Goal: Task Accomplishment & Management: Complete application form

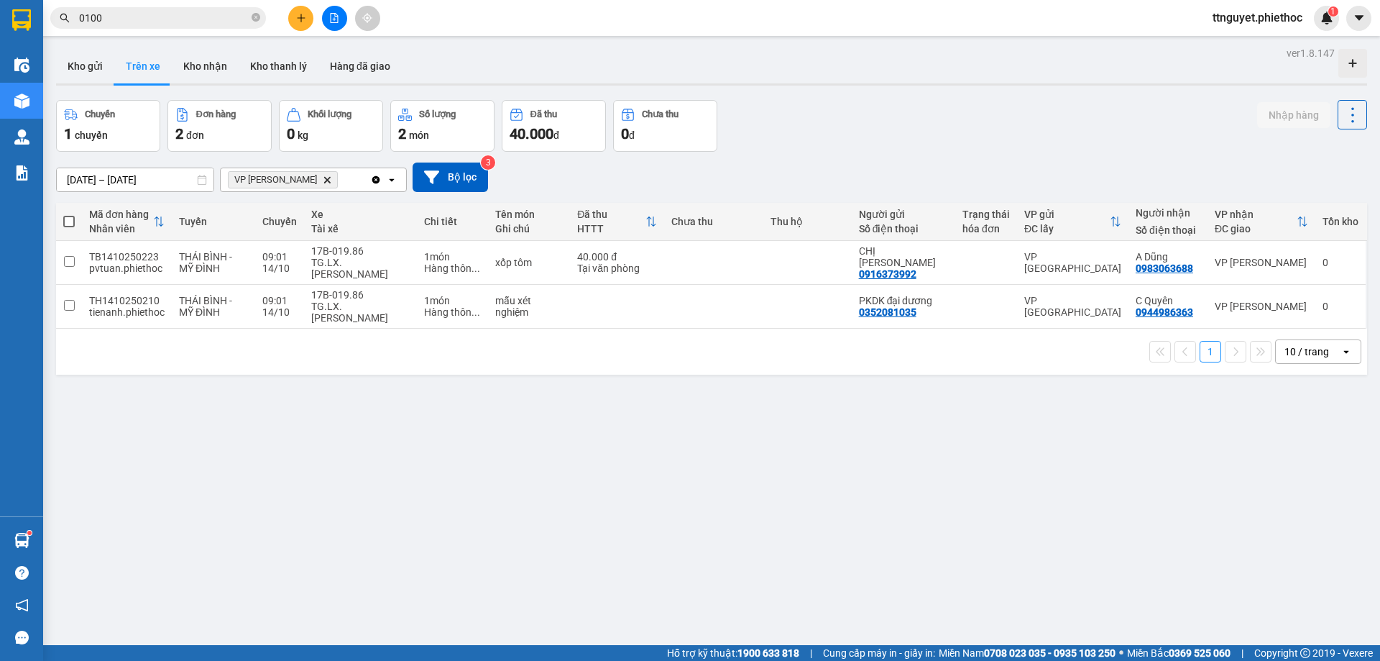
click at [297, 14] on icon "plus" at bounding box center [301, 18] width 10 height 10
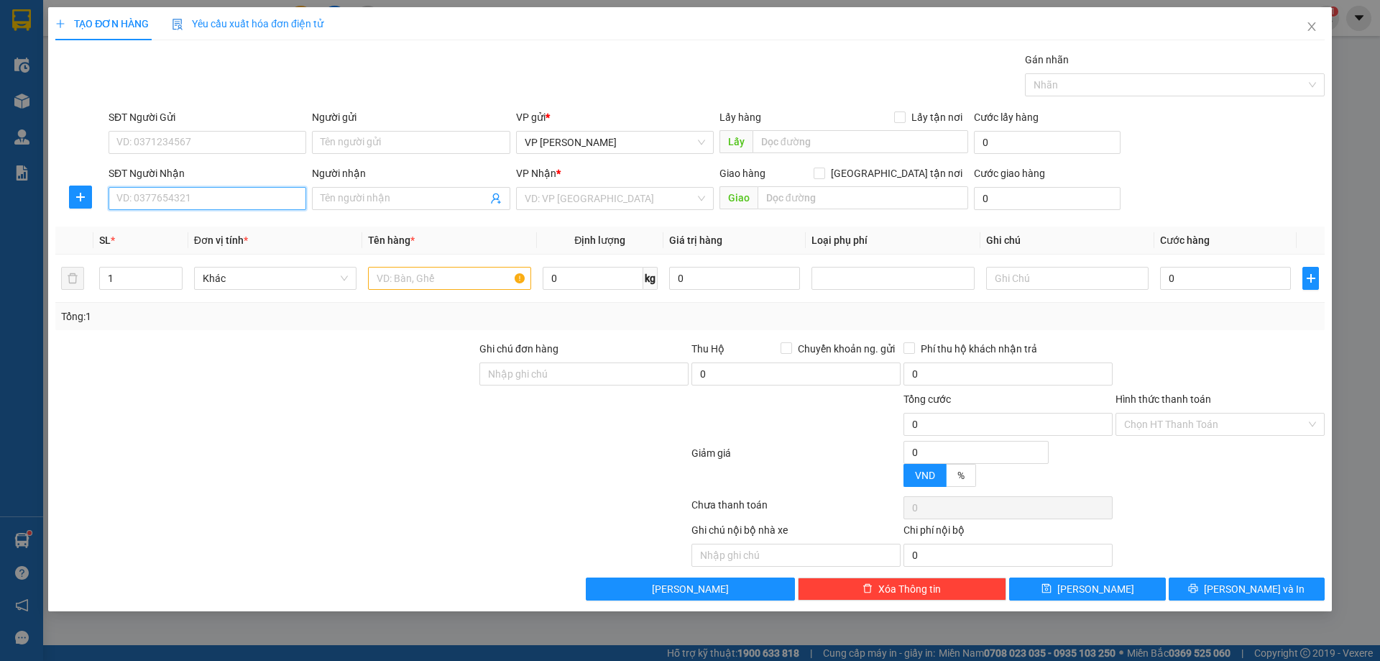
drag, startPoint x: 203, startPoint y: 196, endPoint x: 213, endPoint y: 154, distance: 43.6
click at [213, 160] on form "SĐT Người Gửi VD: 0371234567 Người gửi Tên người gửi VP gửi * VP [PERSON_NAME] …" at bounding box center [689, 162] width 1269 height 106
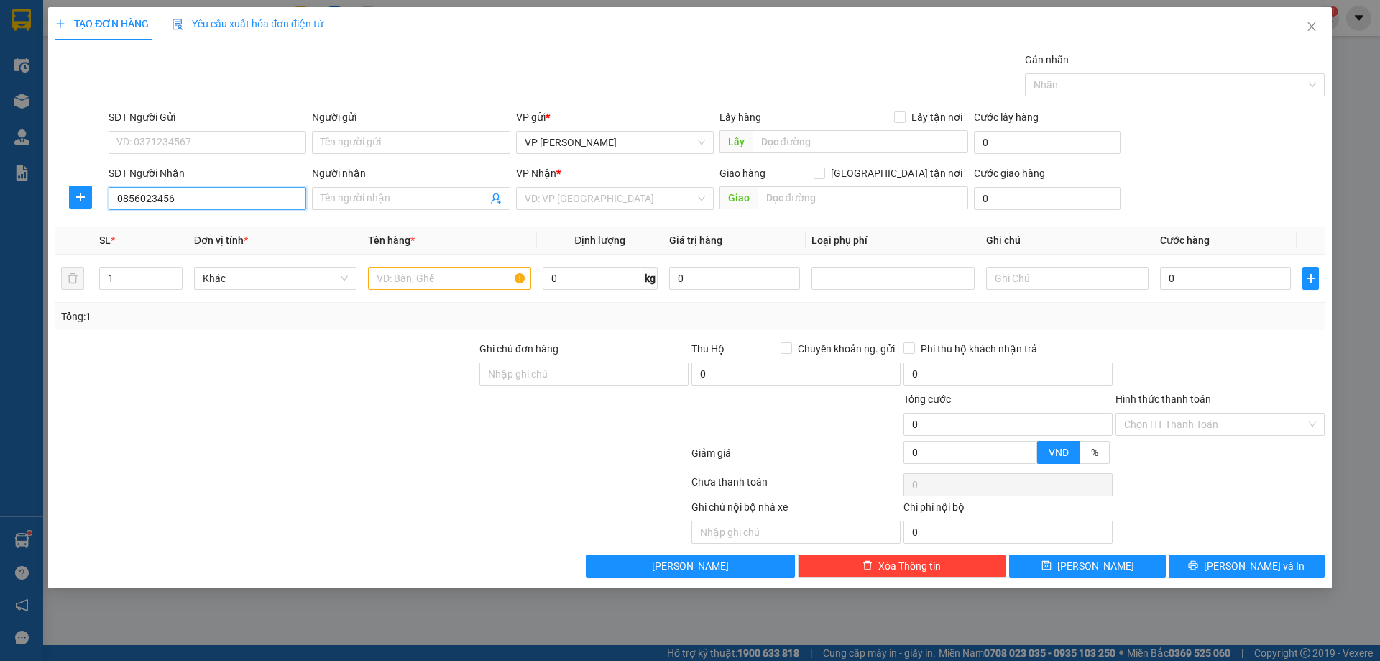
click at [223, 203] on input "0856023456" at bounding box center [208, 198] width 198 height 23
click at [191, 195] on input "0856023456" at bounding box center [208, 198] width 198 height 23
click at [195, 192] on input "0856023456" at bounding box center [208, 198] width 198 height 23
click at [605, 189] on input "search" at bounding box center [610, 199] width 170 height 22
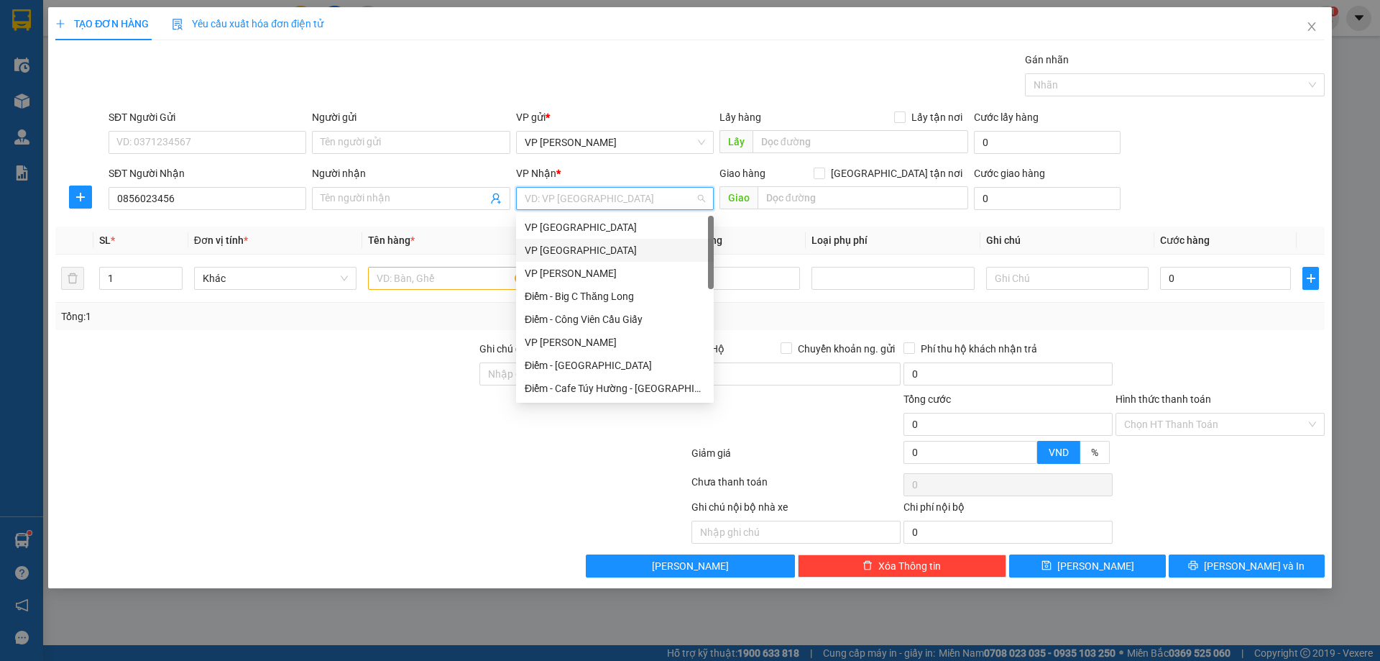
click at [571, 247] on div "VP [GEOGRAPHIC_DATA]" at bounding box center [615, 250] width 180 height 16
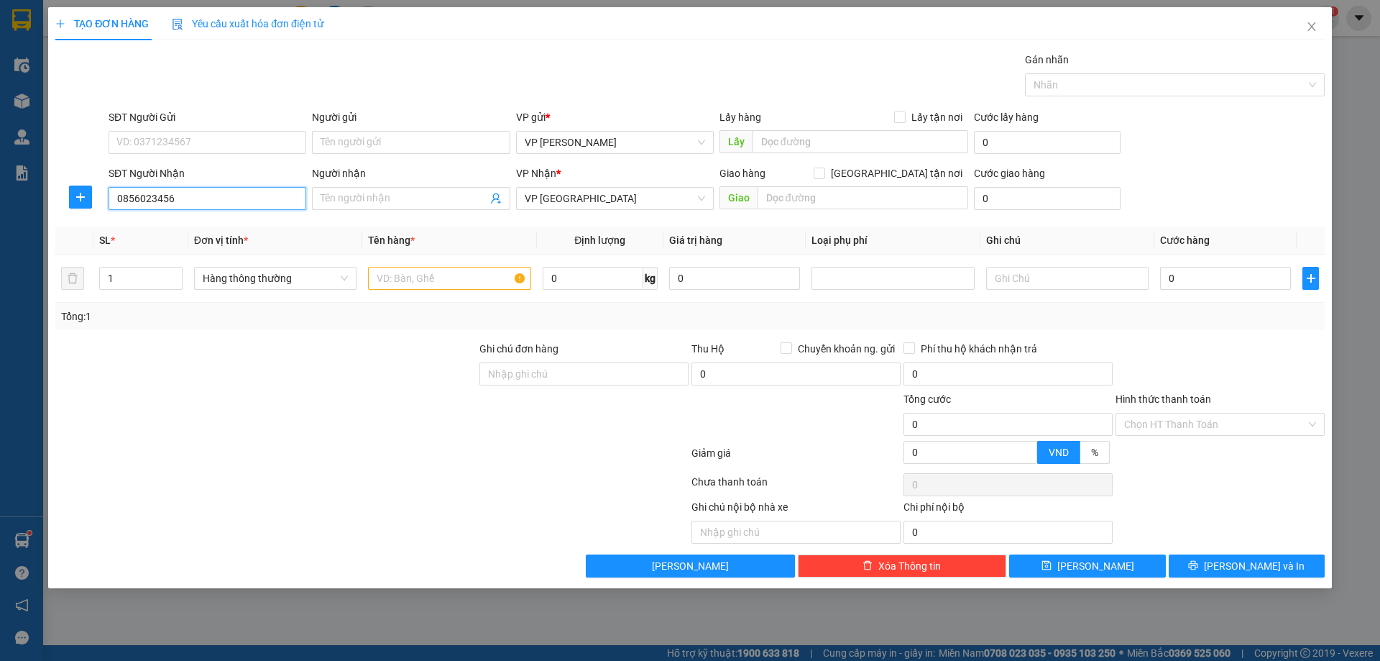
click at [142, 196] on input "0856023456" at bounding box center [208, 198] width 198 height 23
click at [139, 199] on input "0856023456" at bounding box center [208, 198] width 198 height 23
type input "0859023456"
click at [198, 231] on div "0859023456 - Chị [PERSON_NAME]" at bounding box center [207, 227] width 180 height 16
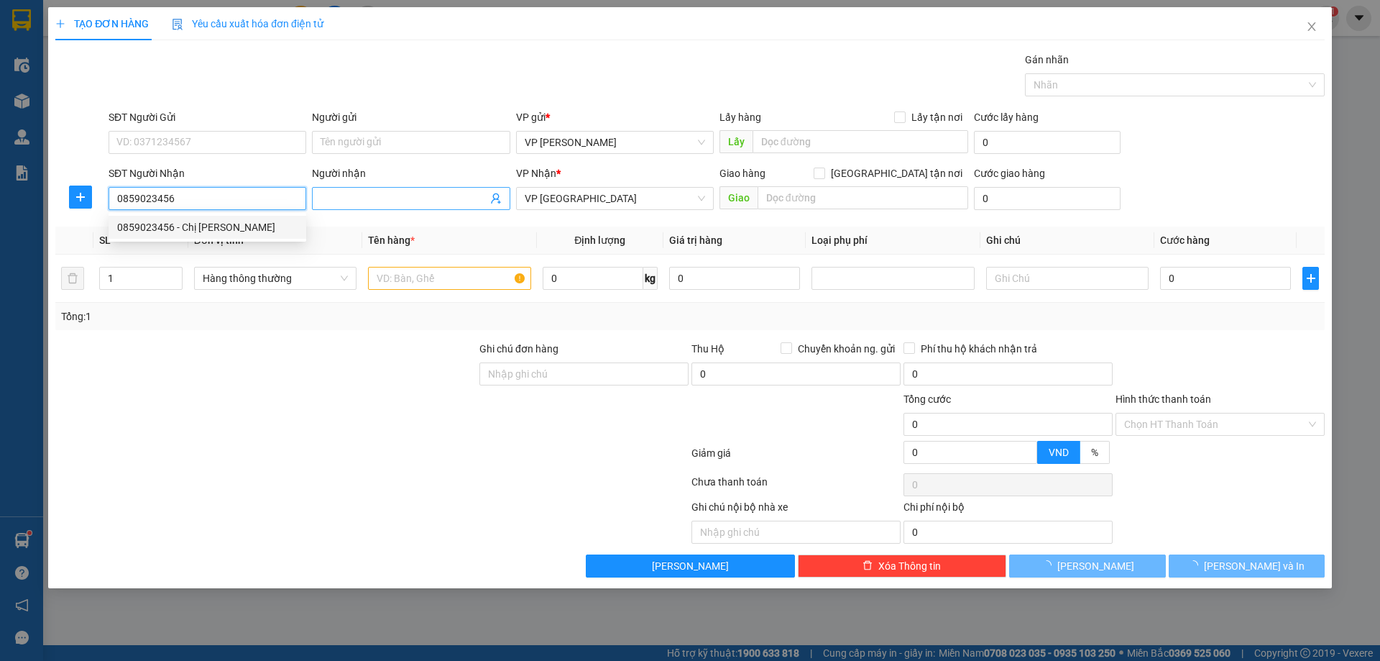
type input "Chị [PERSON_NAME]"
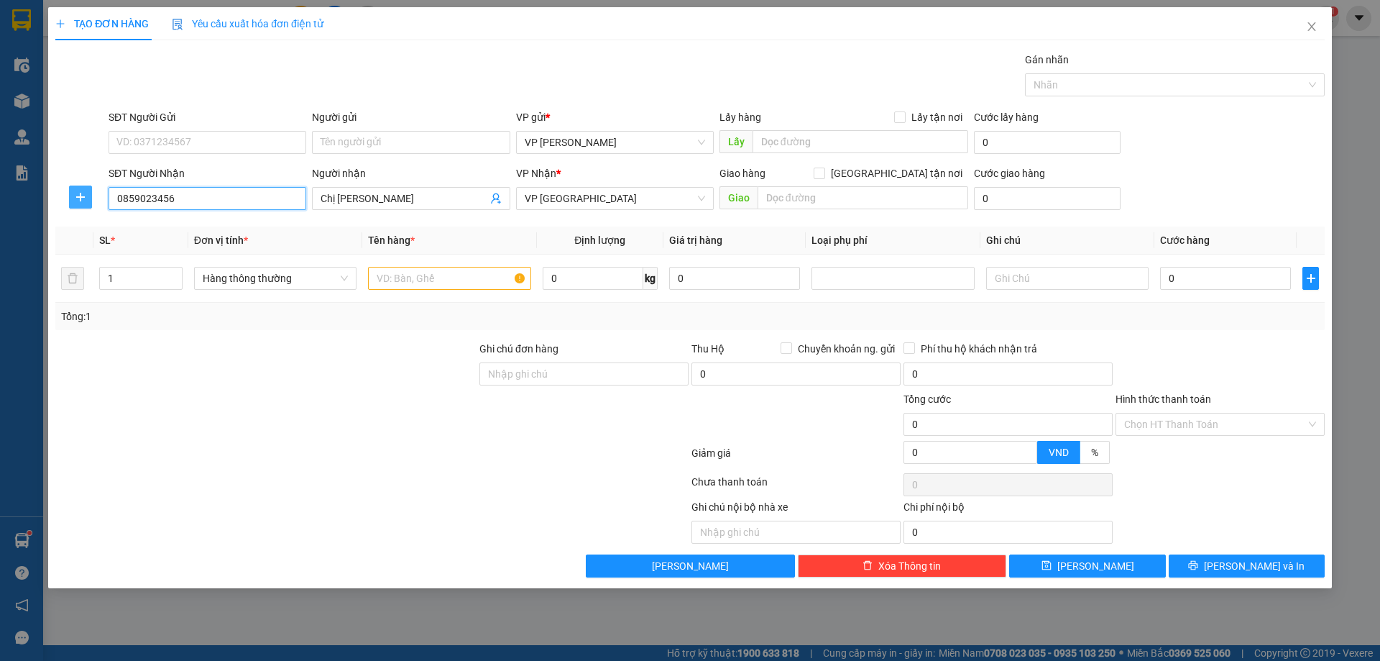
type input "0859023456"
click at [85, 193] on icon "plus" at bounding box center [81, 197] width 12 height 12
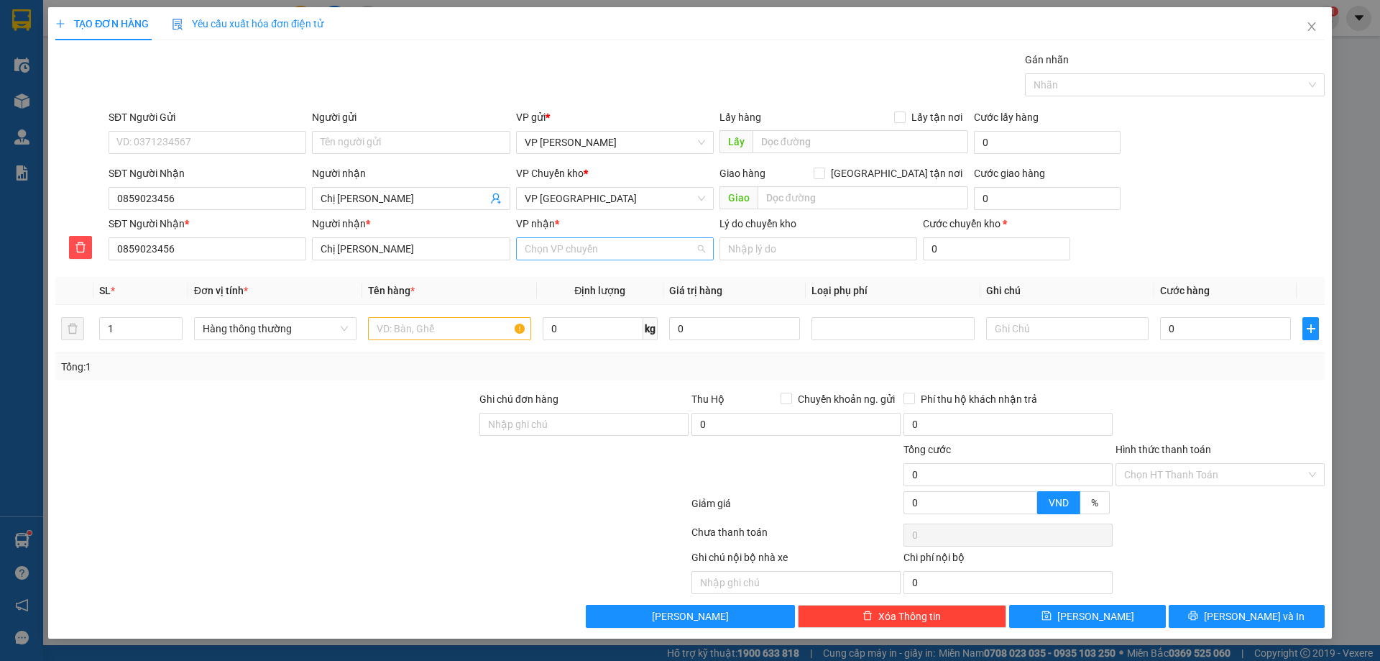
drag, startPoint x: 630, startPoint y: 241, endPoint x: 626, endPoint y: 251, distance: 10.7
click at [630, 242] on input "VP nhận *" at bounding box center [610, 249] width 170 height 22
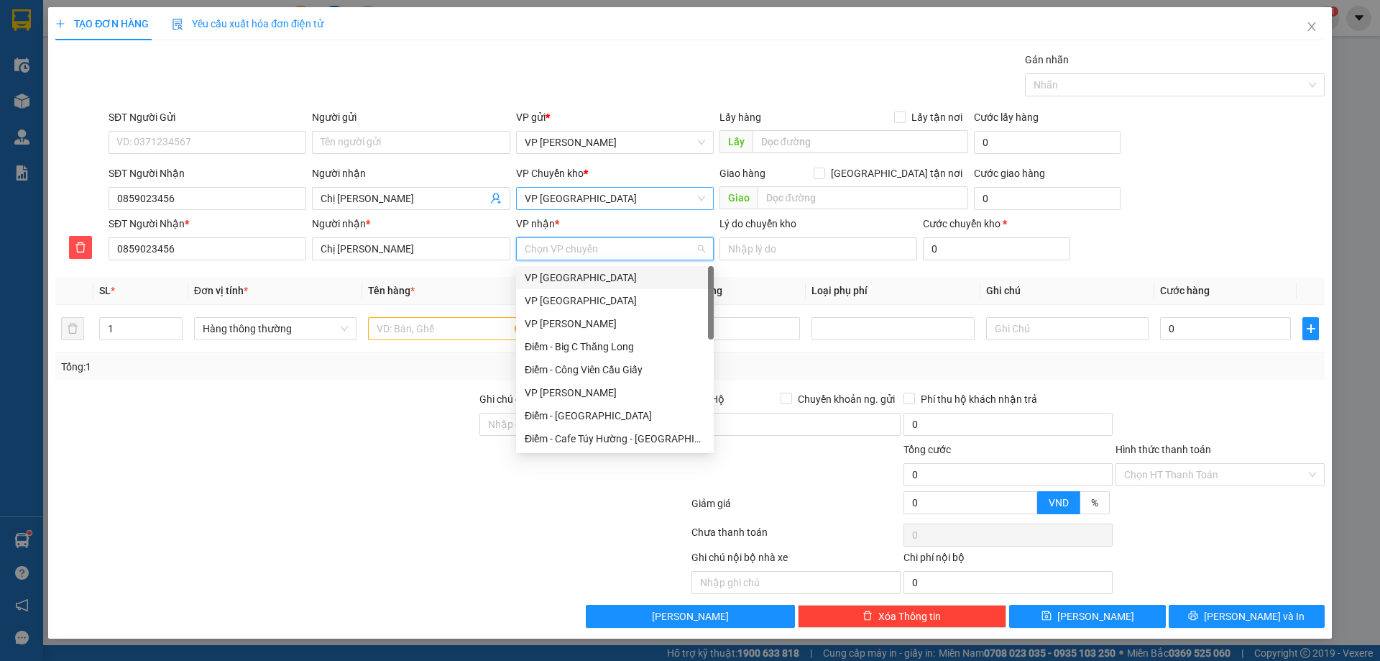
click at [591, 203] on span "VP [GEOGRAPHIC_DATA]" at bounding box center [615, 199] width 180 height 22
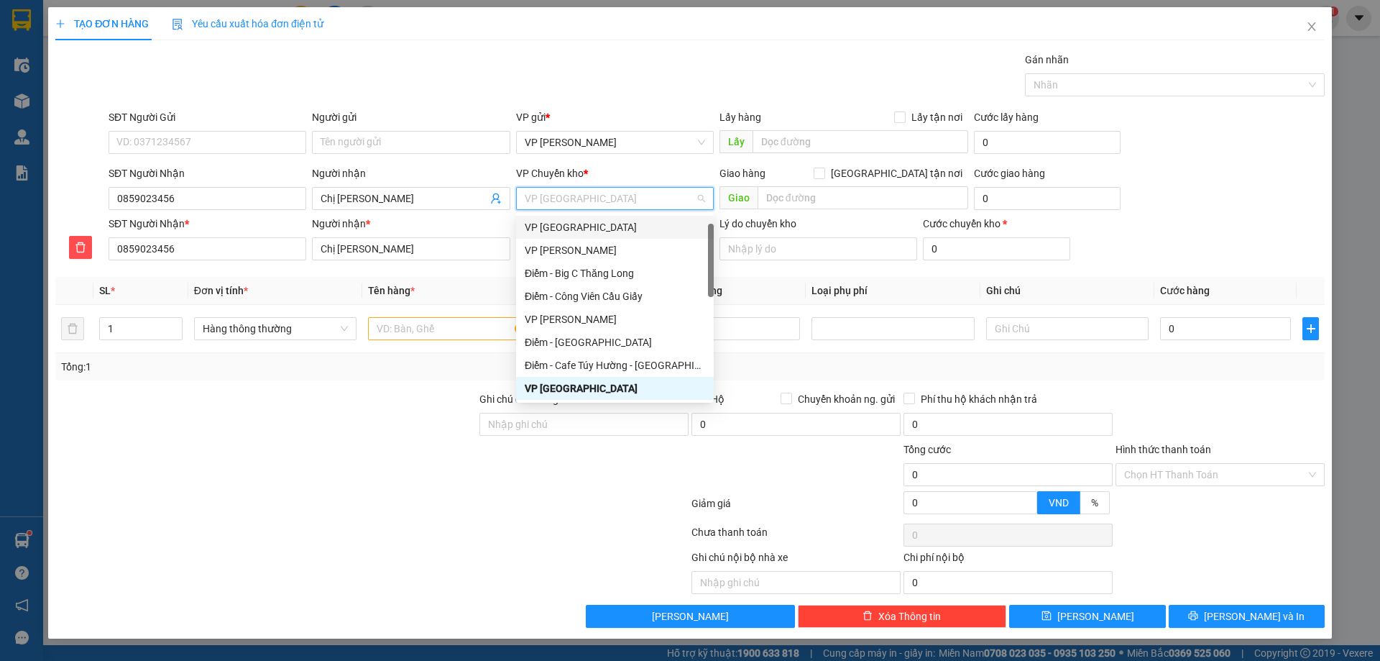
click at [567, 226] on div "VP [GEOGRAPHIC_DATA]" at bounding box center [615, 227] width 180 height 16
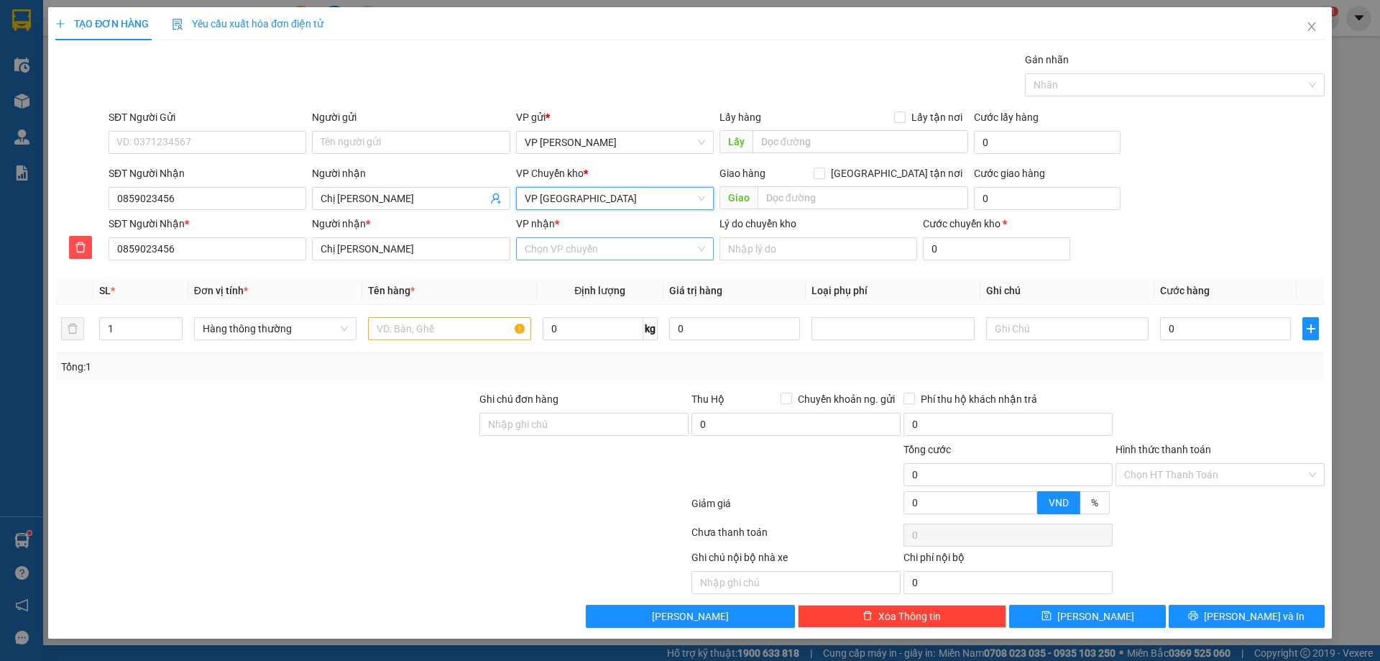
click at [565, 249] on input "VP nhận *" at bounding box center [610, 249] width 170 height 22
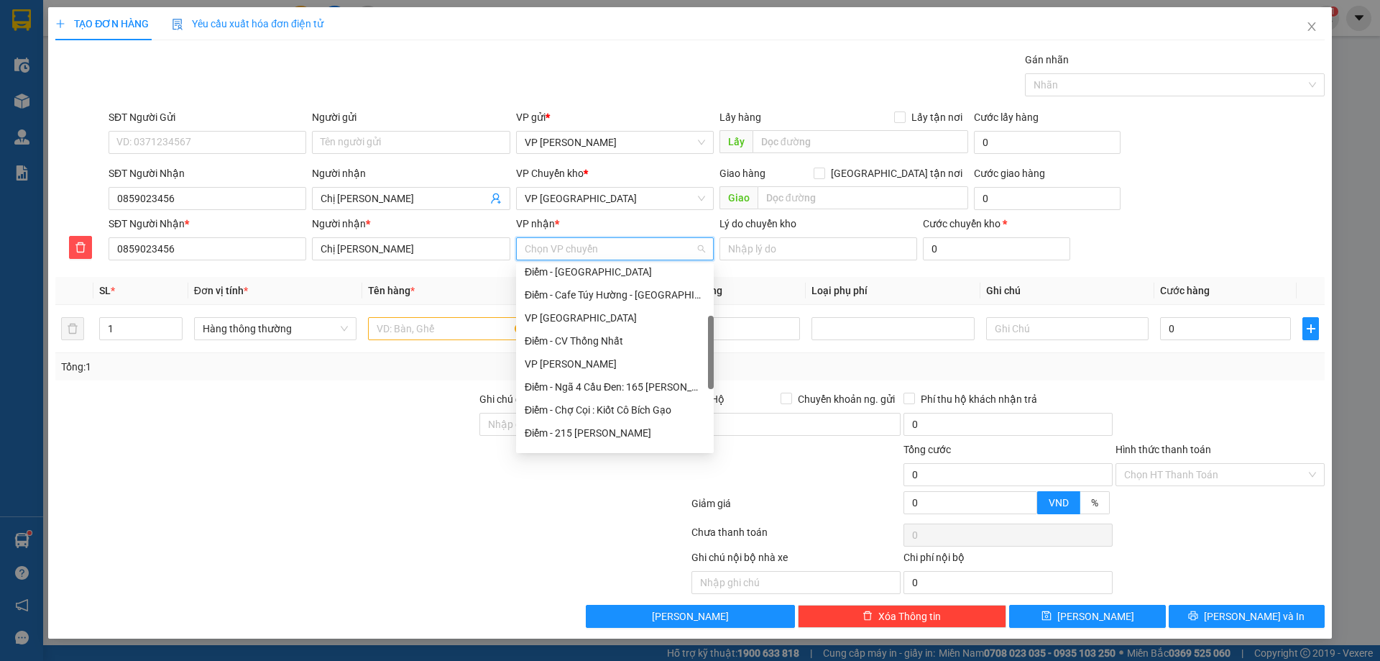
scroll to position [144, 0]
click at [559, 313] on div "VP [GEOGRAPHIC_DATA]" at bounding box center [615, 318] width 180 height 16
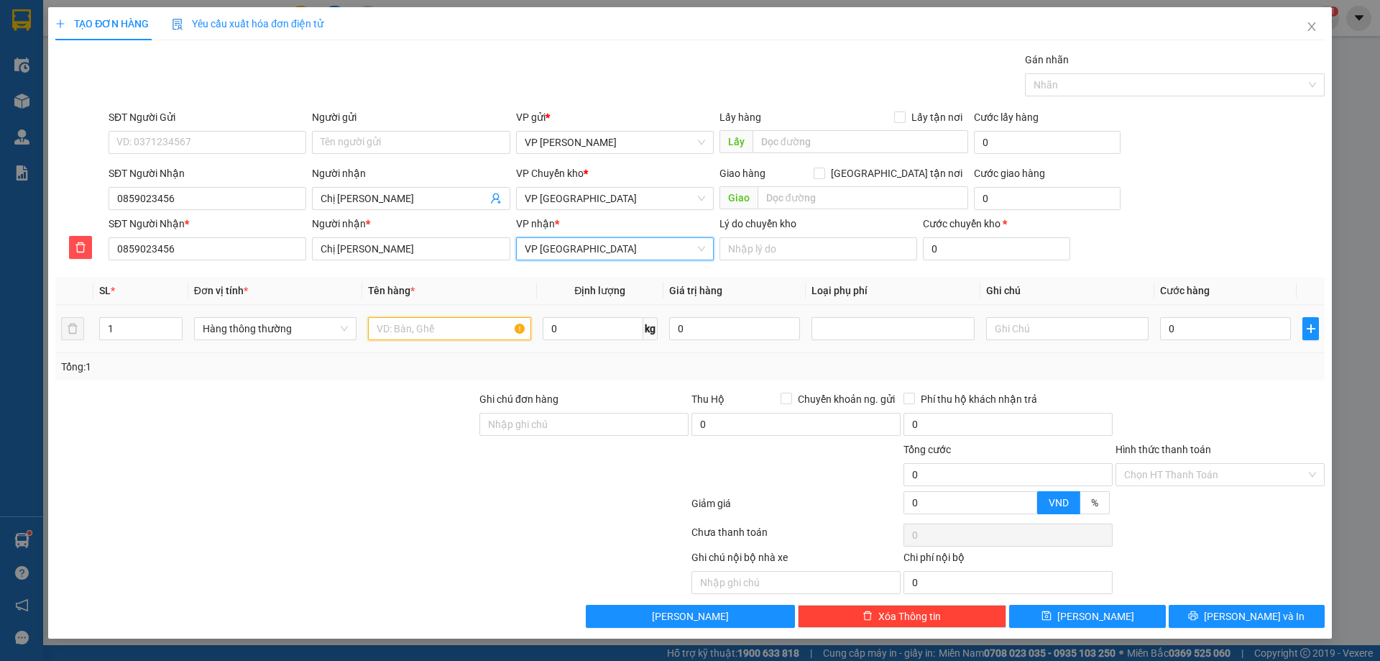
click at [403, 324] on input "text" at bounding box center [449, 328] width 162 height 23
type input "hct"
click at [1239, 330] on input "0" at bounding box center [1225, 328] width 131 height 23
type input "05"
type input "5"
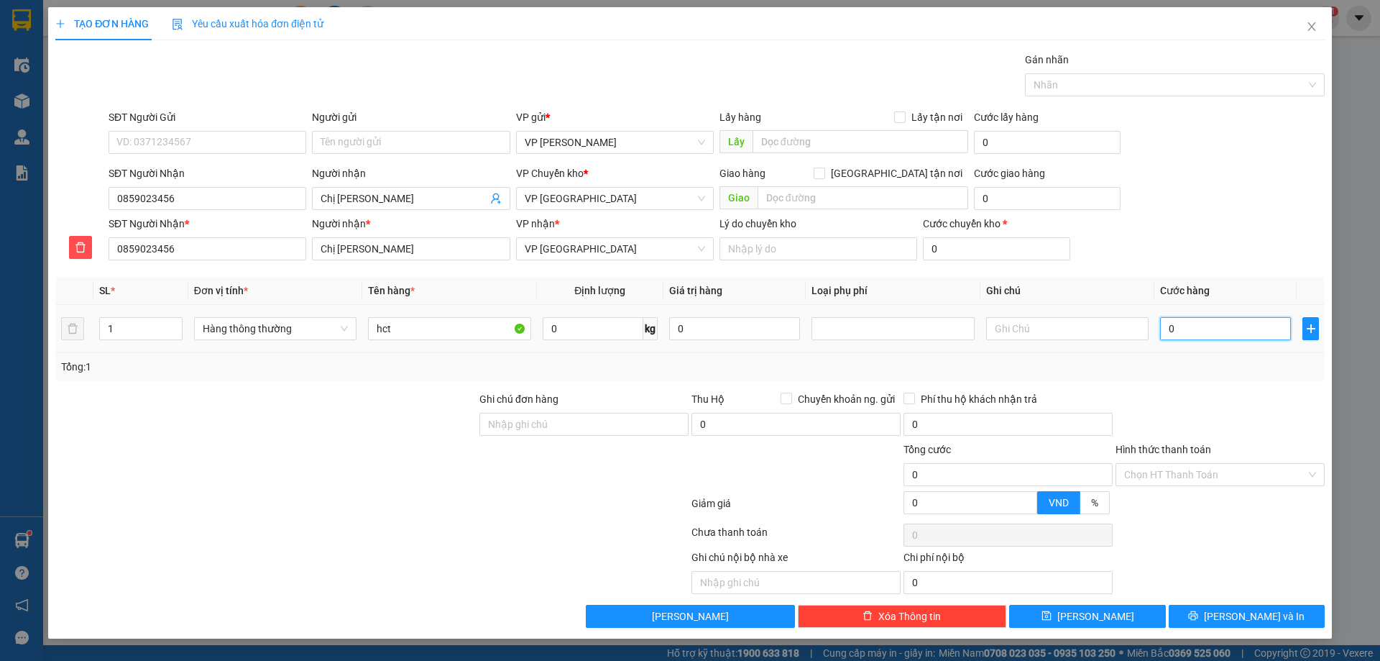
type input "5"
type input "050"
type input "50"
type input "50.000"
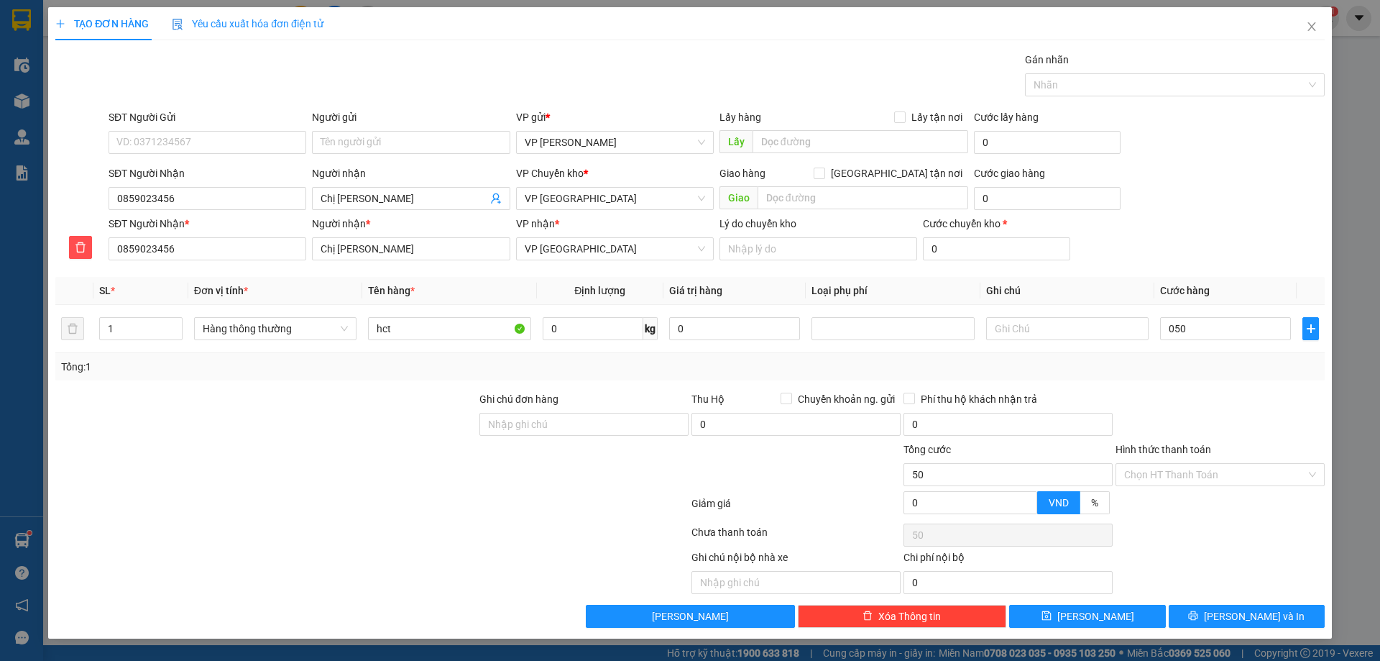
type input "50.000"
click at [1231, 521] on div "Chọn HT Thanh Toán" at bounding box center [1220, 534] width 212 height 29
click at [1237, 617] on span "[PERSON_NAME] và In" at bounding box center [1254, 616] width 101 height 16
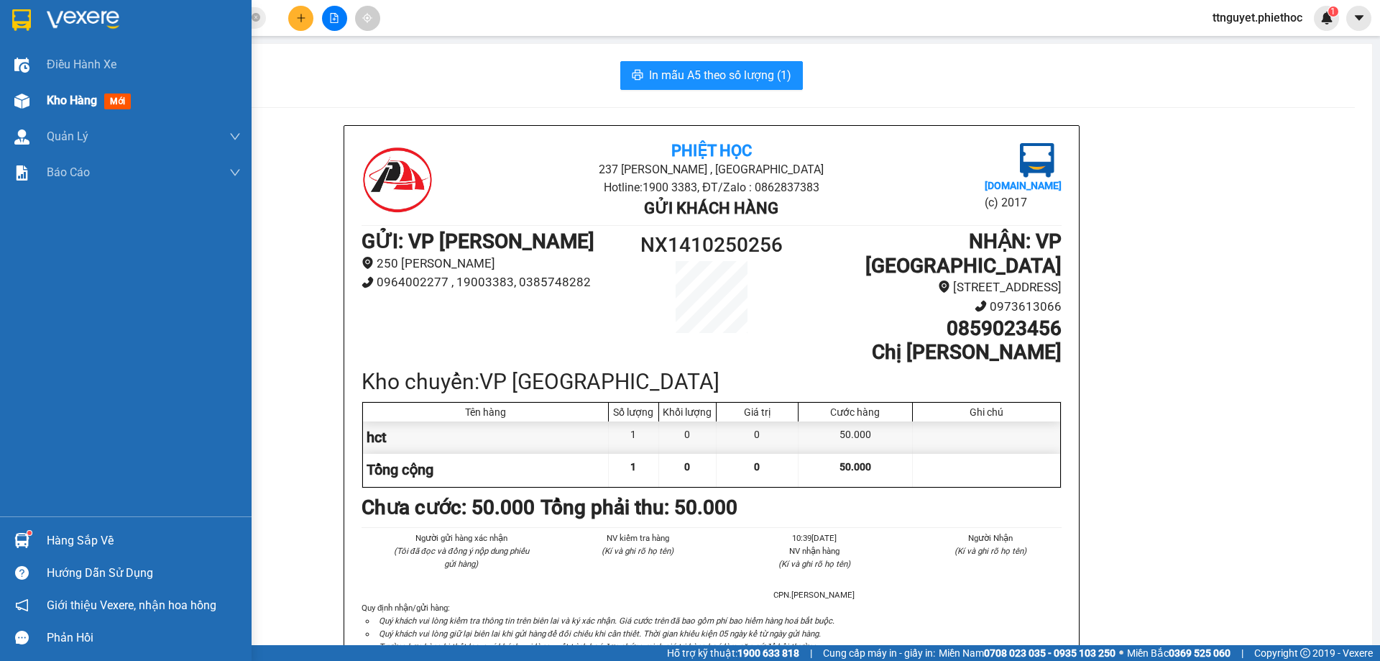
click at [22, 99] on img at bounding box center [21, 100] width 15 height 15
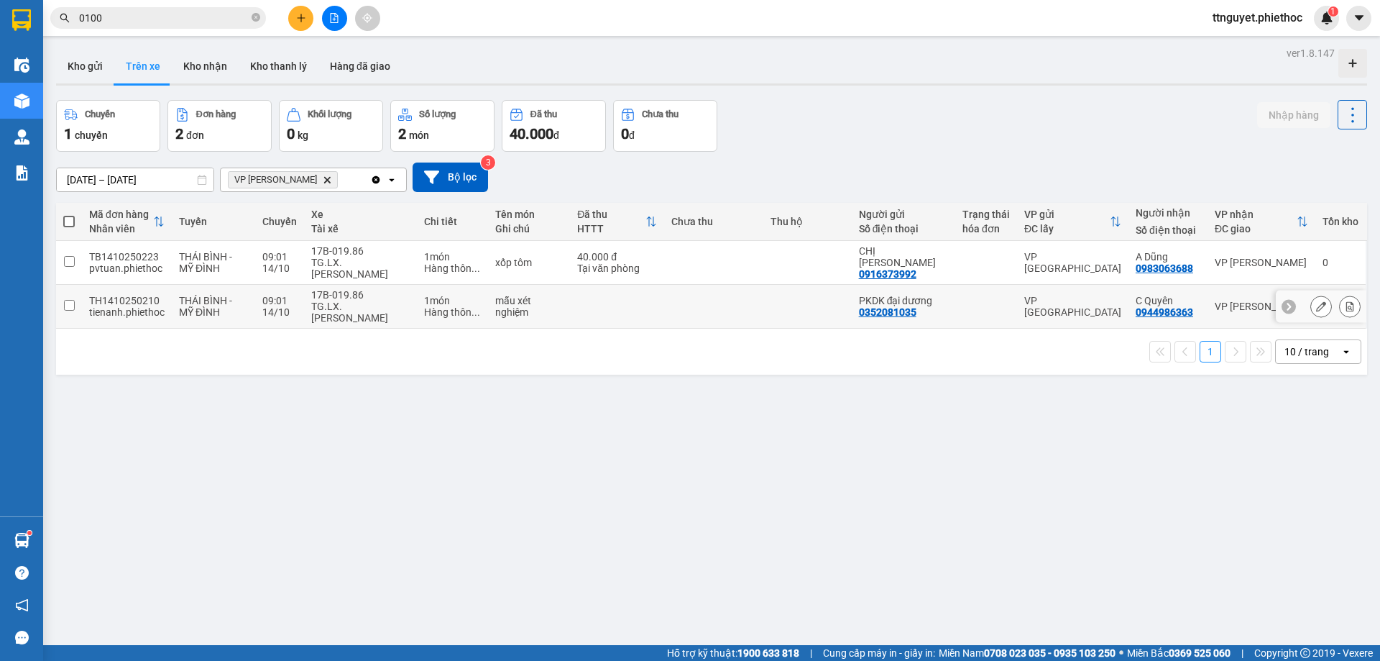
click at [351, 310] on div "TG.LX.[PERSON_NAME]" at bounding box center [360, 311] width 98 height 23
checkbox input "true"
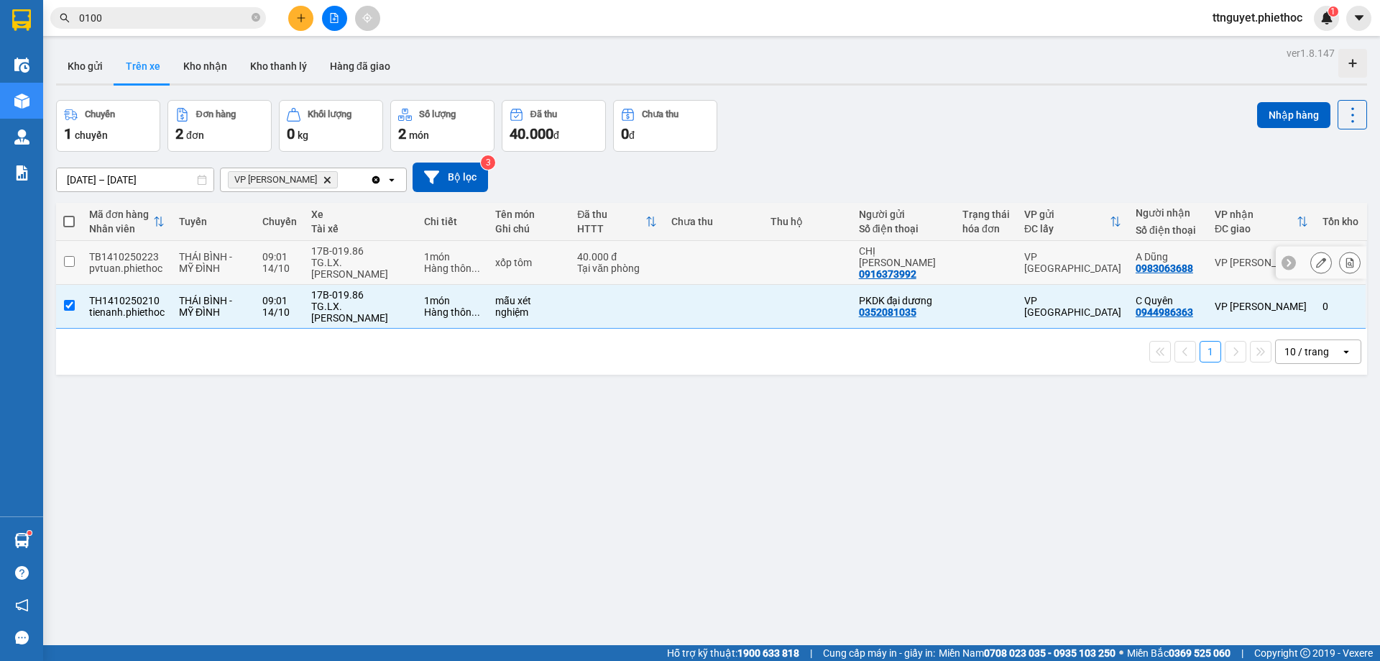
click at [357, 261] on div "TG.LX.[PERSON_NAME]" at bounding box center [360, 268] width 98 height 23
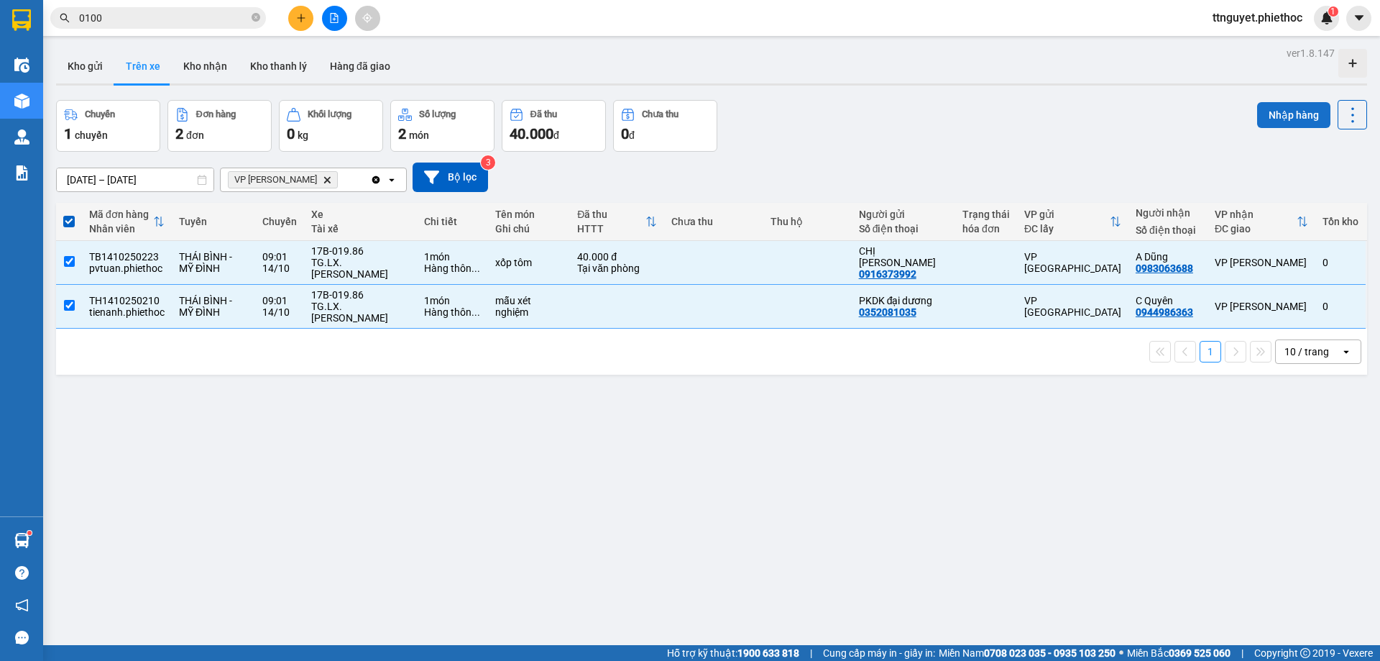
click at [1274, 112] on button "Nhập hàng" at bounding box center [1293, 115] width 73 height 26
checkbox input "false"
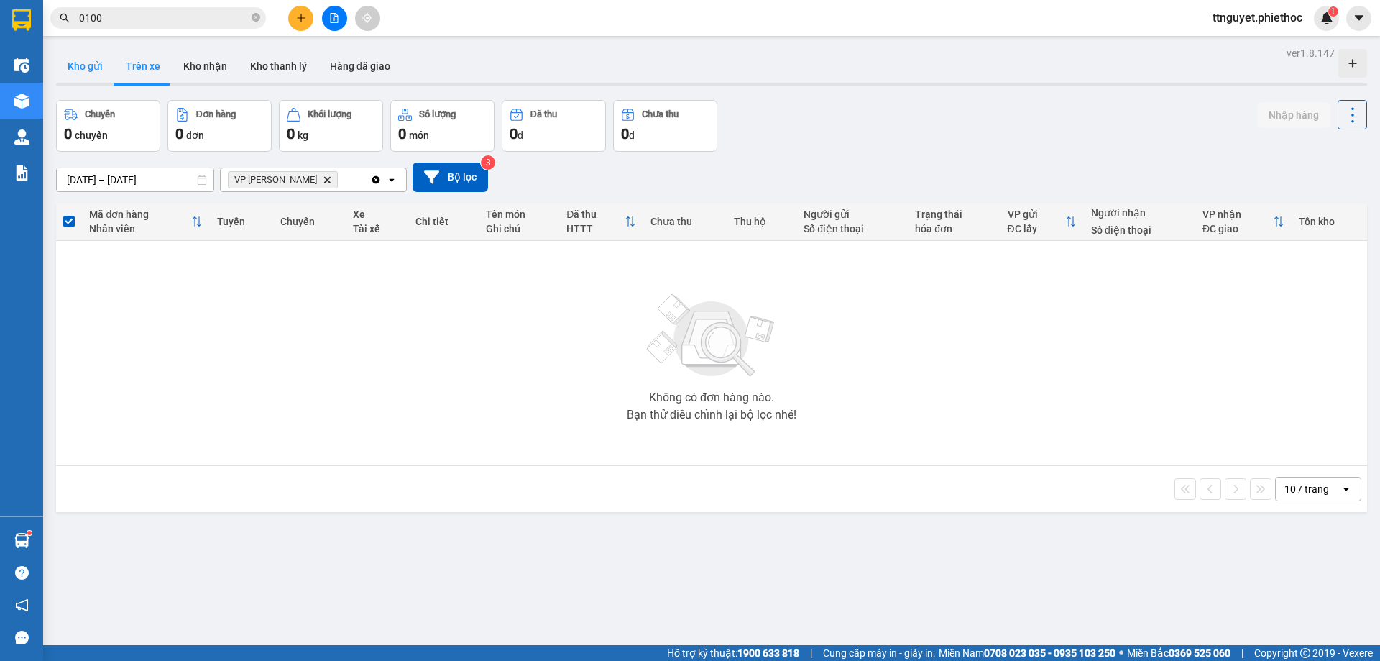
click at [88, 63] on button "Kho gửi" at bounding box center [85, 66] width 58 height 35
